Goal: Task Accomplishment & Management: Use online tool/utility

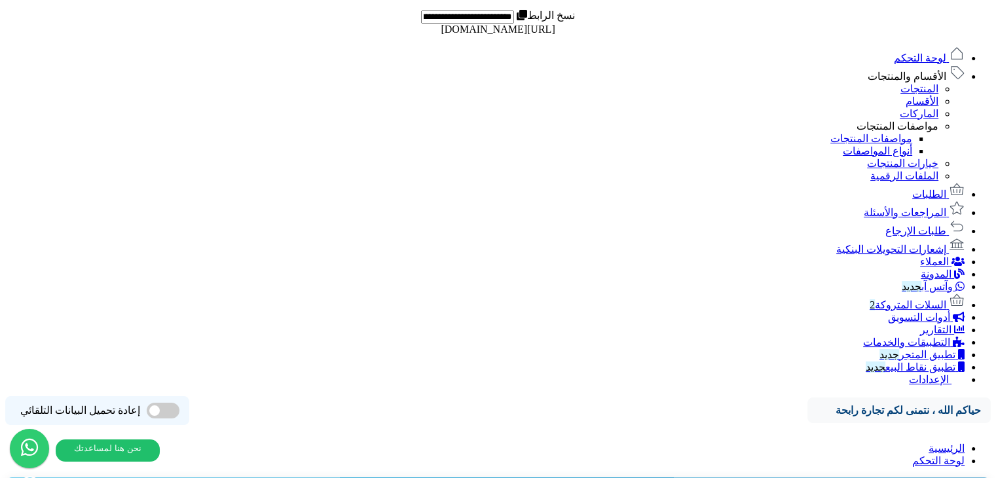
scroll to position [776, 0]
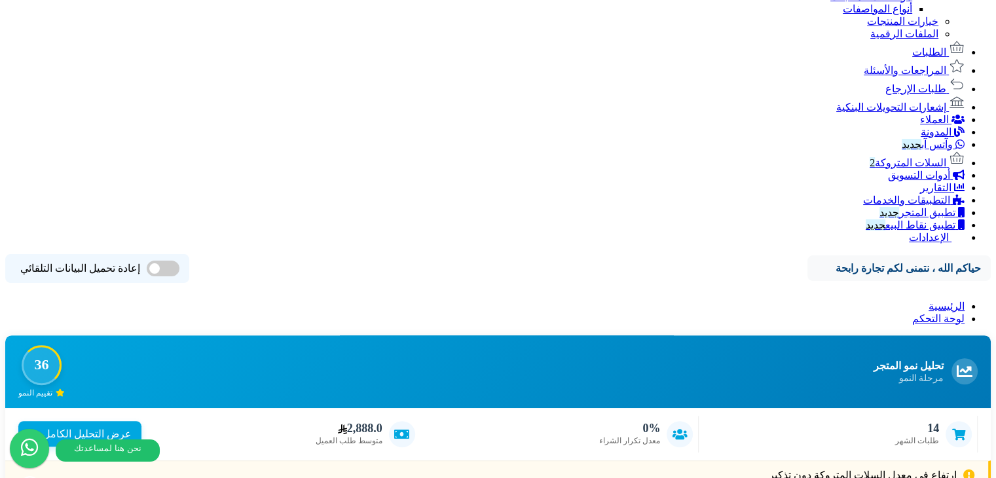
click at [933, 243] on span "الإعدادات" at bounding box center [929, 237] width 40 height 11
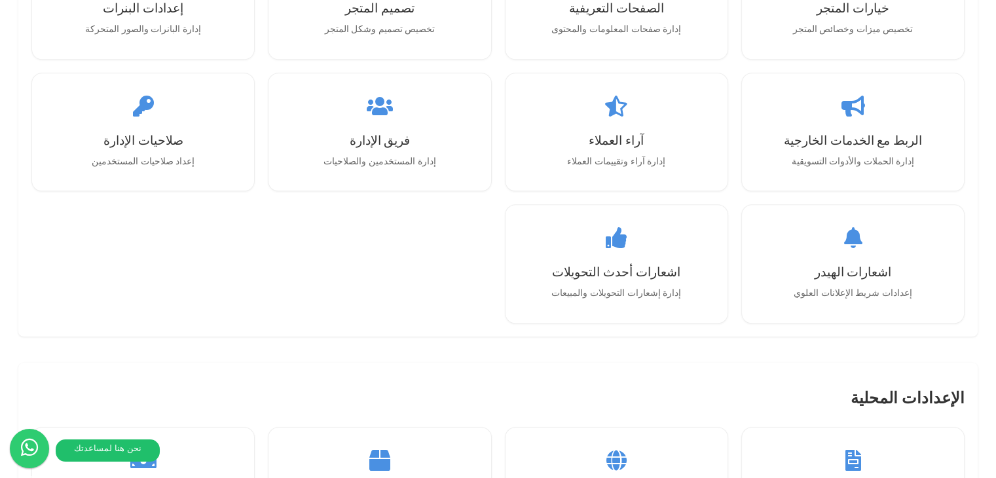
scroll to position [1320, 0]
